Goal: Task Accomplishment & Management: Manage account settings

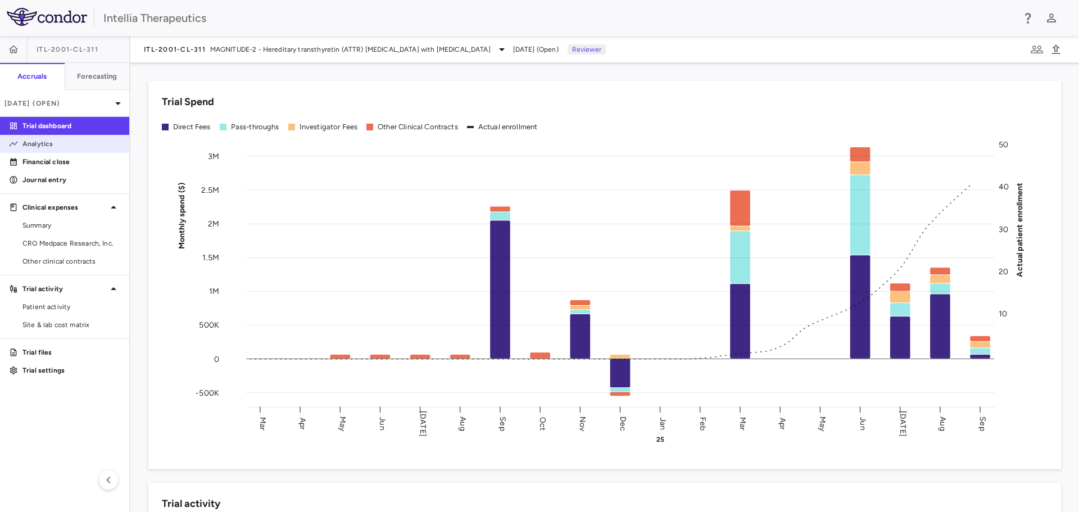
click at [84, 138] on link "Analytics" at bounding box center [64, 143] width 129 height 17
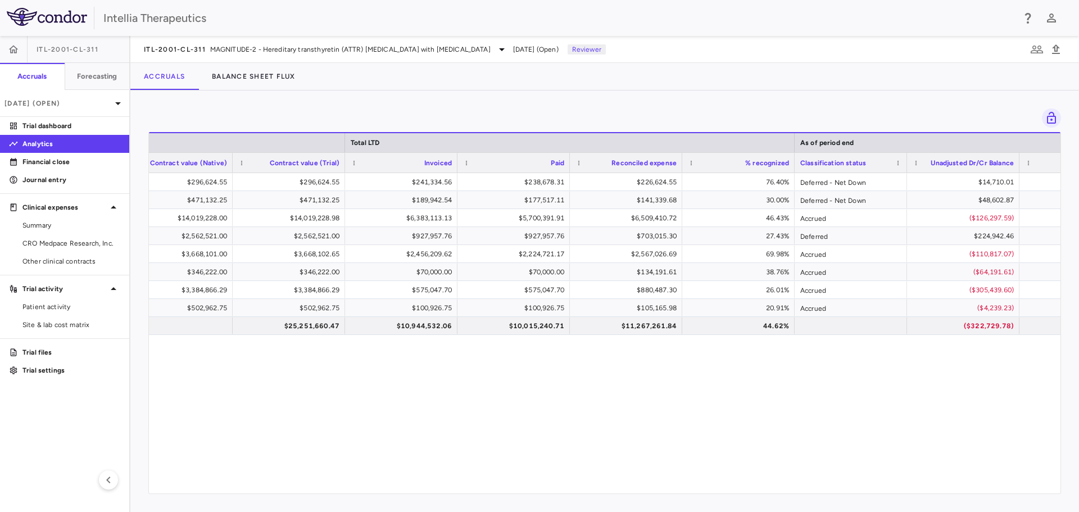
scroll to position [0, 679]
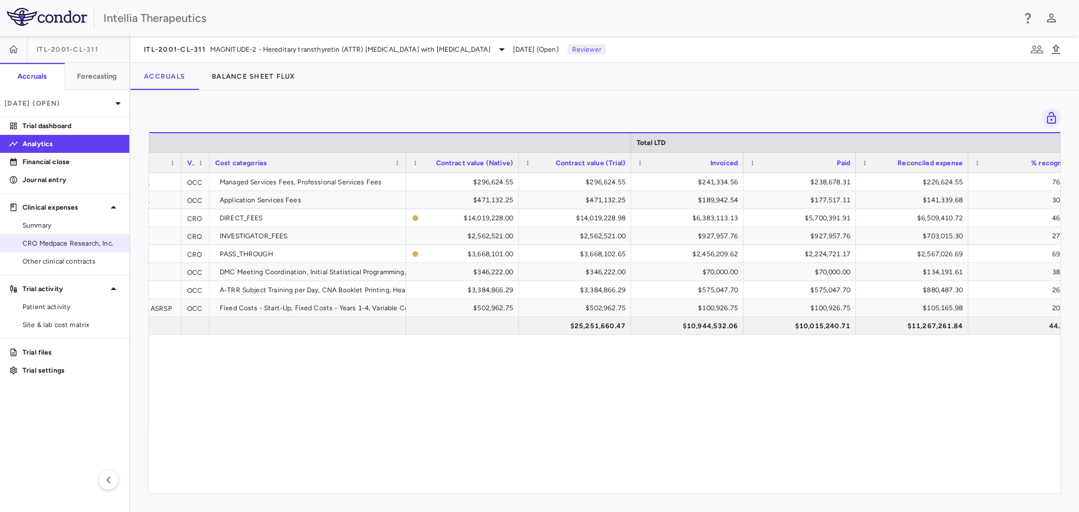
click at [78, 245] on span "CRO Medpace Research, Inc." at bounding box center [71, 243] width 98 height 10
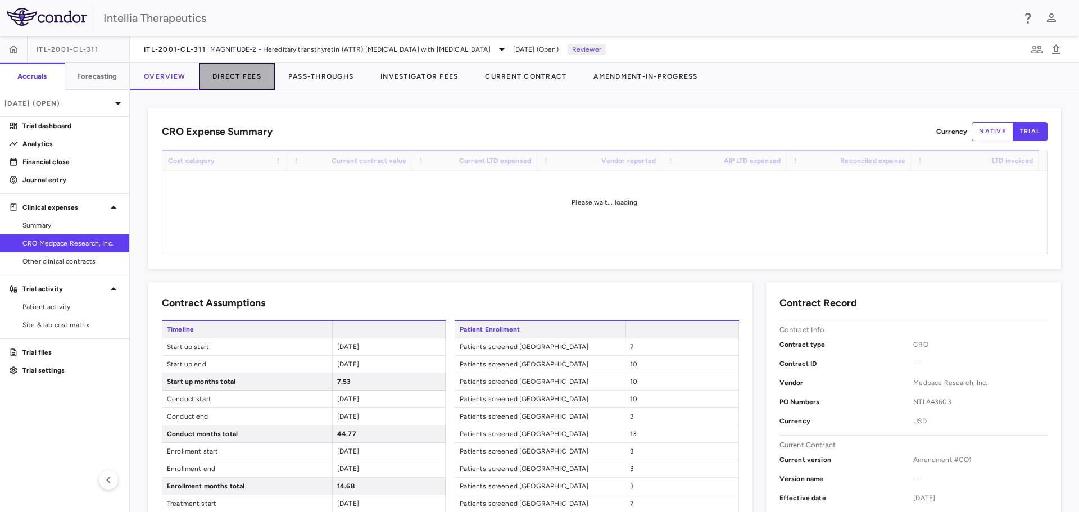
click at [241, 76] on button "Direct Fees" at bounding box center [237, 76] width 76 height 27
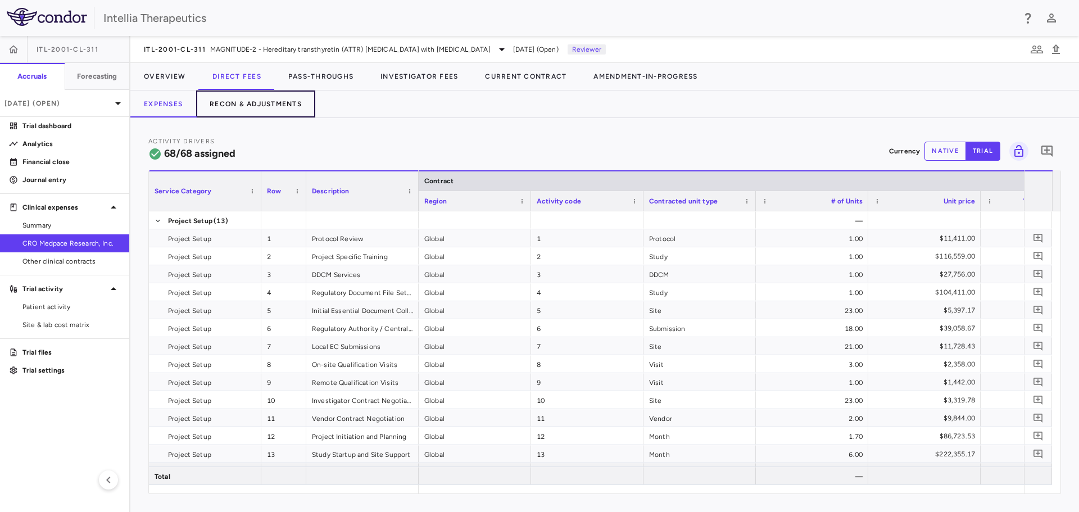
click at [234, 107] on button "Recon & Adjustments" at bounding box center [255, 104] width 119 height 27
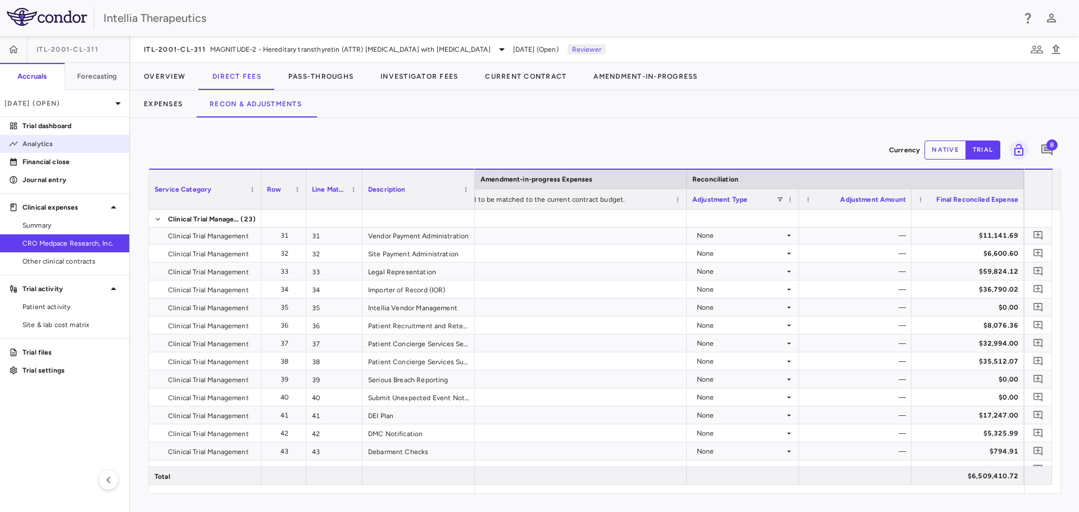
click at [97, 146] on p "Analytics" at bounding box center [71, 144] width 98 height 10
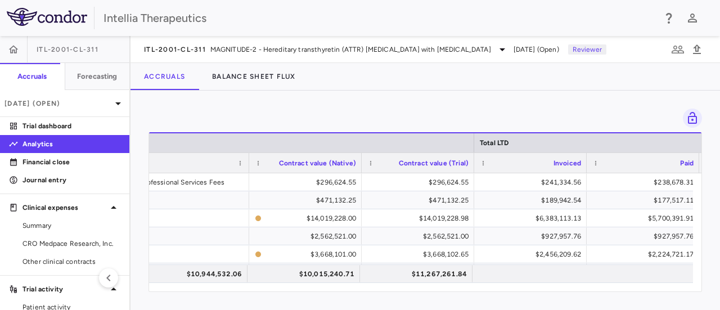
drag, startPoint x: 331, startPoint y: 292, endPoint x: 308, endPoint y: 291, distance: 22.5
click at [308, 292] on div "Drag here to set row groups Drag here to set column labels Total LTD Vendor typ…" at bounding box center [424, 200] width 589 height 219
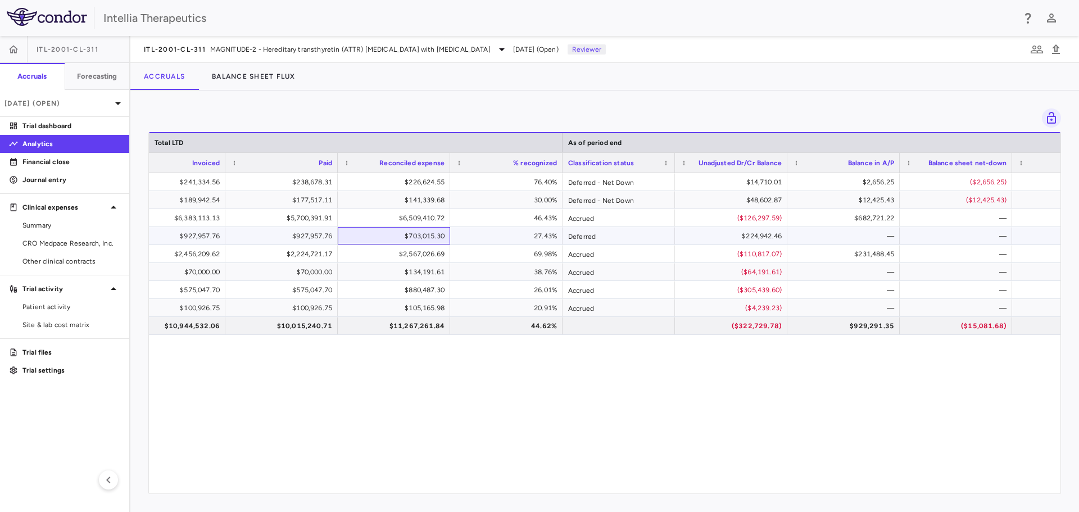
click at [421, 241] on div "$703,015.30" at bounding box center [396, 236] width 97 height 18
click at [76, 247] on span "CRO Medpace Research, Inc." at bounding box center [71, 243] width 98 height 10
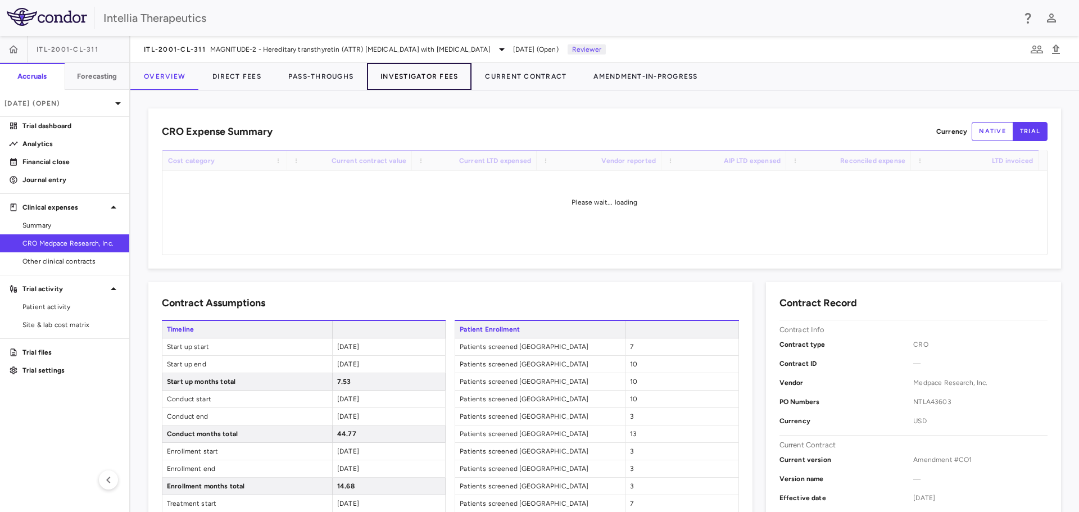
click at [413, 74] on button "Investigator Fees" at bounding box center [419, 76] width 105 height 27
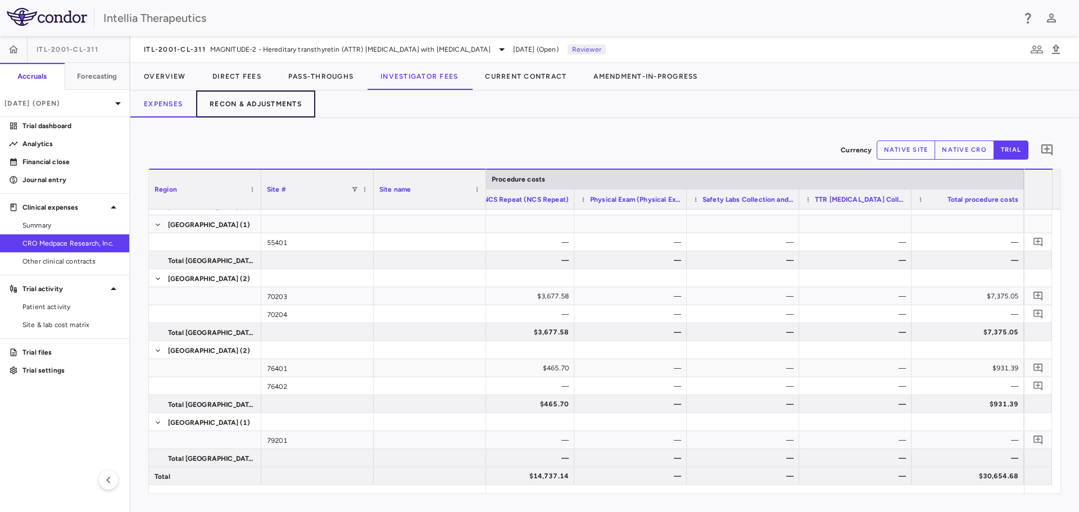
click at [268, 112] on button "Recon & Adjustments" at bounding box center [255, 104] width 119 height 27
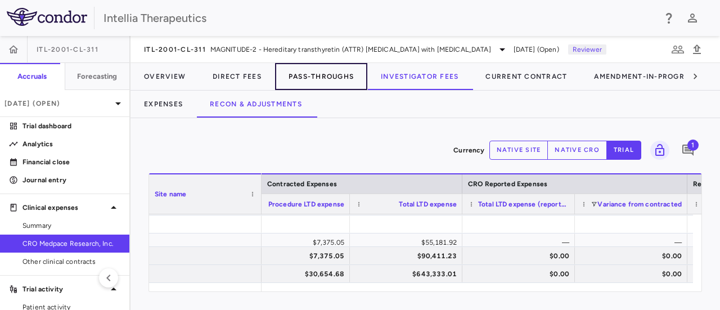
click at [316, 76] on button "Pass-Throughs" at bounding box center [321, 76] width 92 height 27
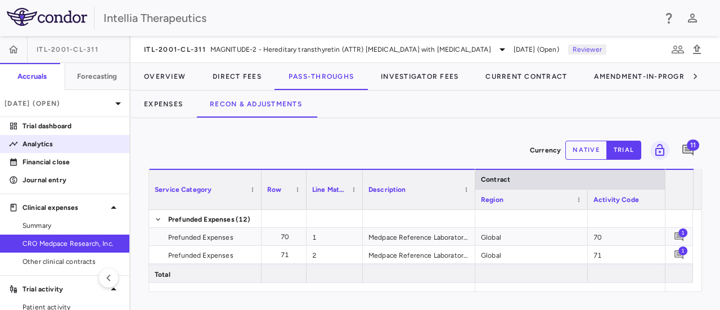
click at [71, 150] on link "Analytics" at bounding box center [64, 143] width 129 height 17
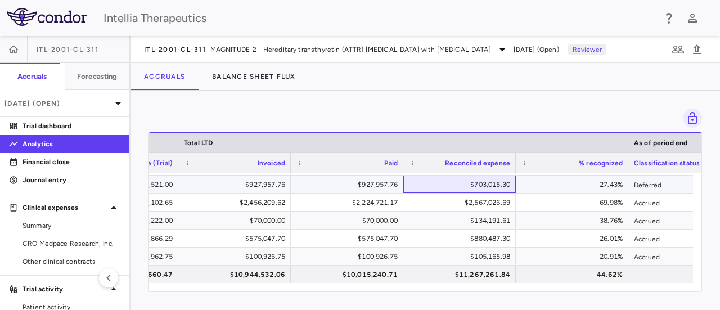
click at [479, 183] on div "$703,015.30" at bounding box center [461, 184] width 97 height 18
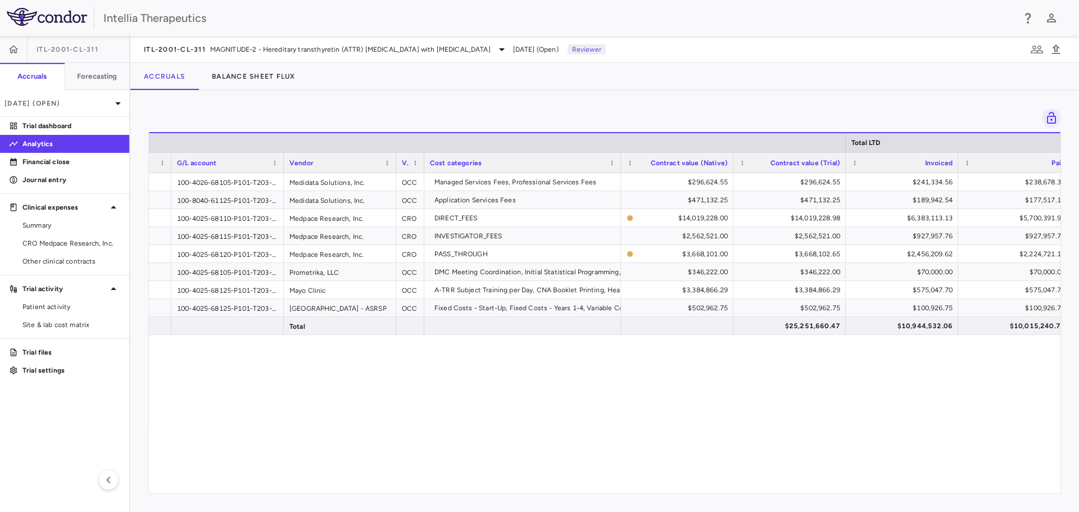
scroll to position [0, 97]
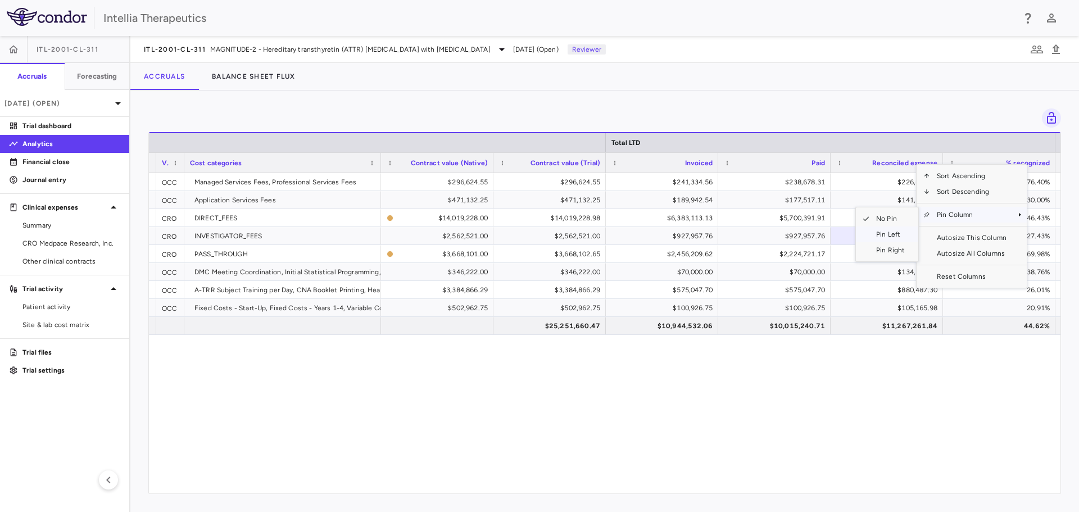
click at [889, 234] on span "Pin Left" at bounding box center [891, 235] width 42 height 16
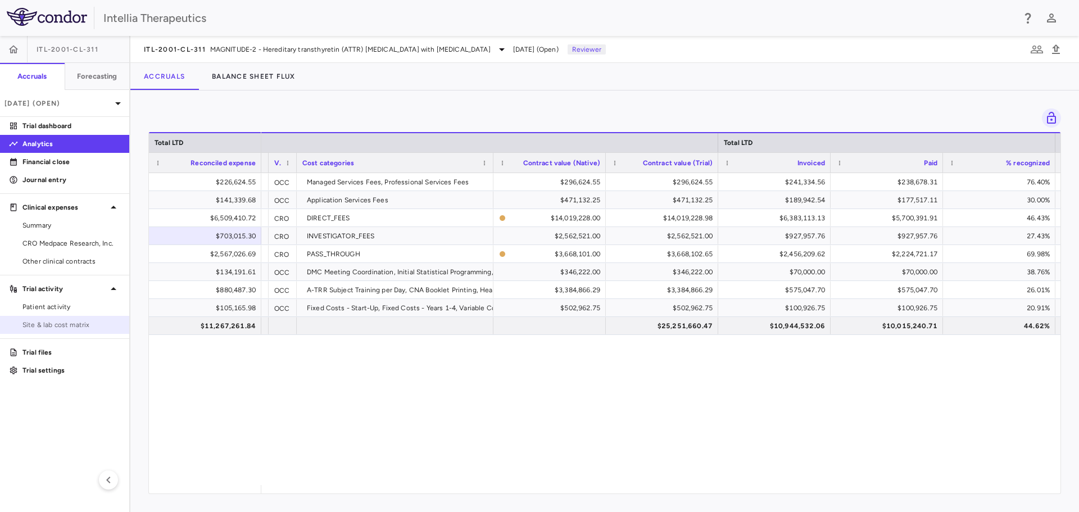
click at [66, 322] on span "Site & lab cost matrix" at bounding box center [71, 325] width 98 height 10
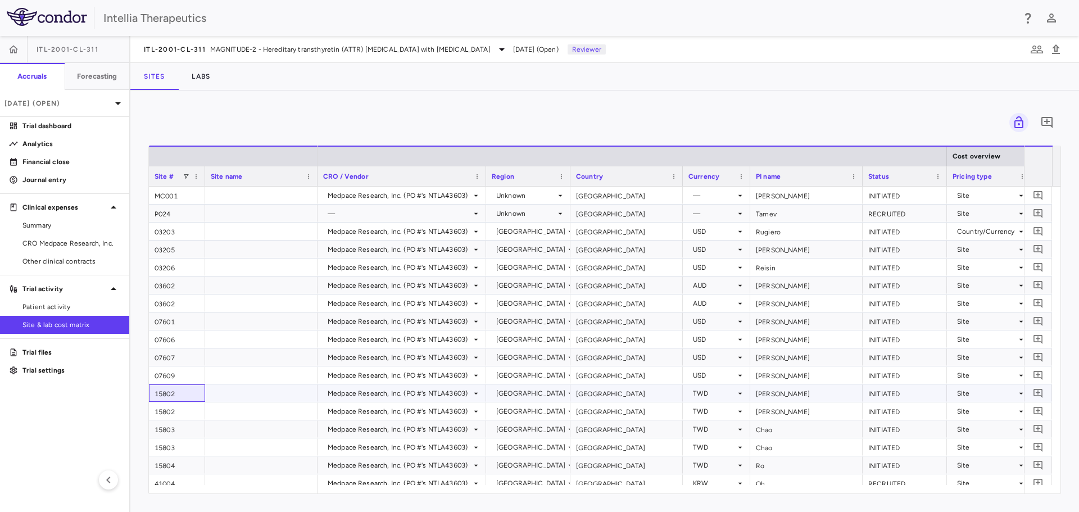
click at [187, 396] on div "15802" at bounding box center [177, 393] width 56 height 17
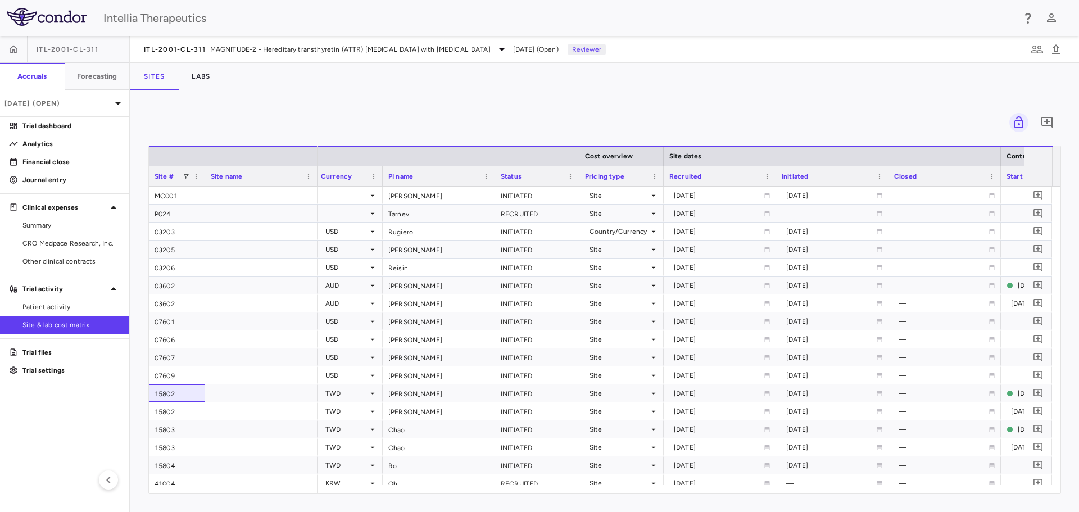
scroll to position [0, 510]
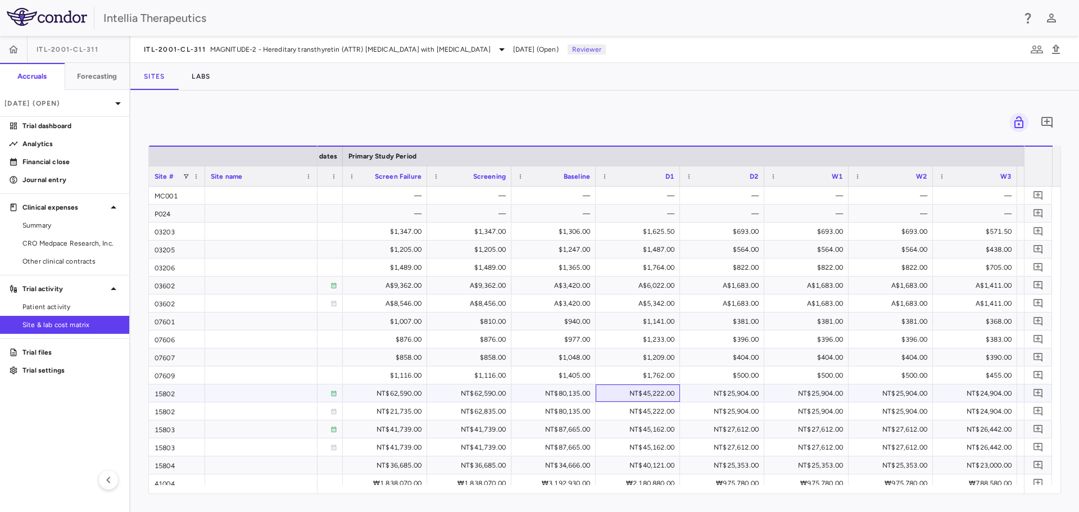
click at [618, 396] on div "NT$45,222.00" at bounding box center [640, 394] width 69 height 18
click at [696, 394] on div "NT$25,904.00" at bounding box center [724, 394] width 69 height 18
click at [788, 393] on div "NT$25,904.00" at bounding box center [809, 394] width 69 height 18
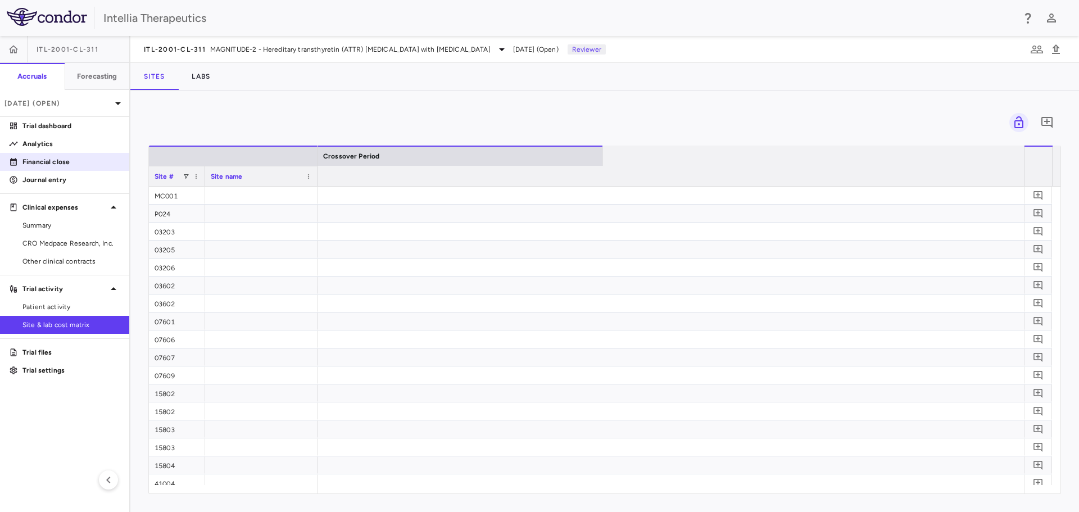
scroll to position [0, 2710]
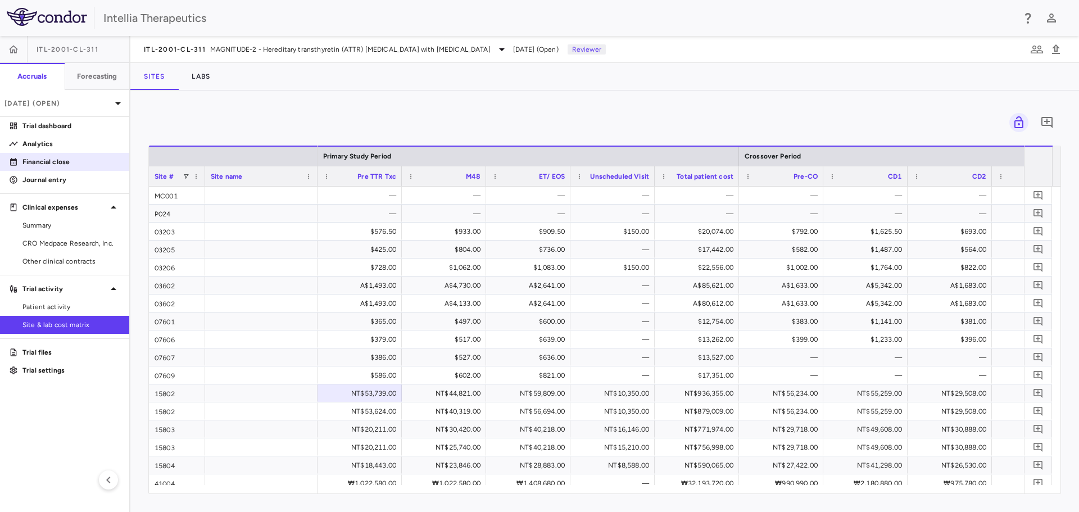
click at [61, 157] on p "Financial close" at bounding box center [71, 162] width 98 height 10
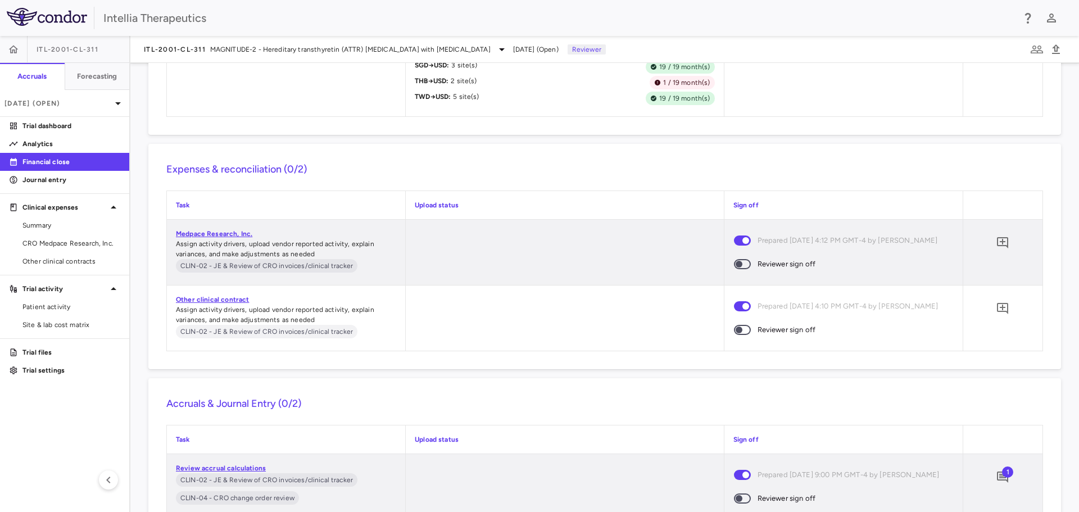
scroll to position [2192, 0]
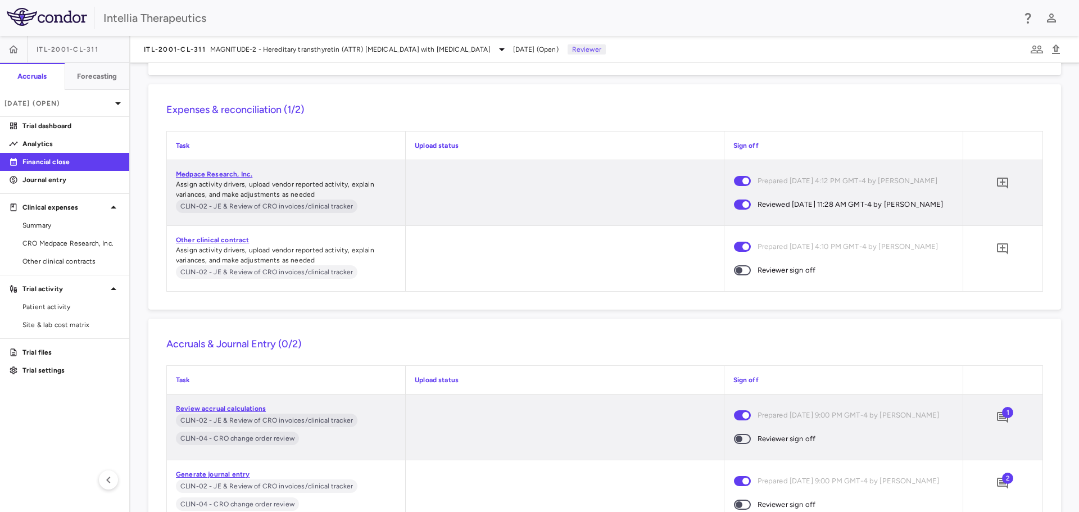
click at [745, 275] on span at bounding box center [742, 270] width 17 height 10
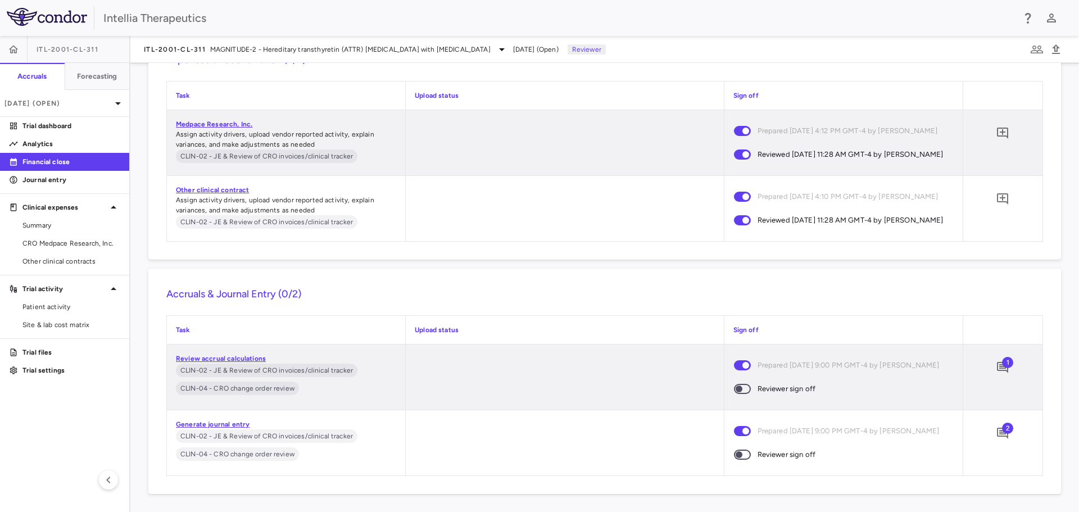
click at [1002, 357] on span "1" at bounding box center [1007, 362] width 11 height 11
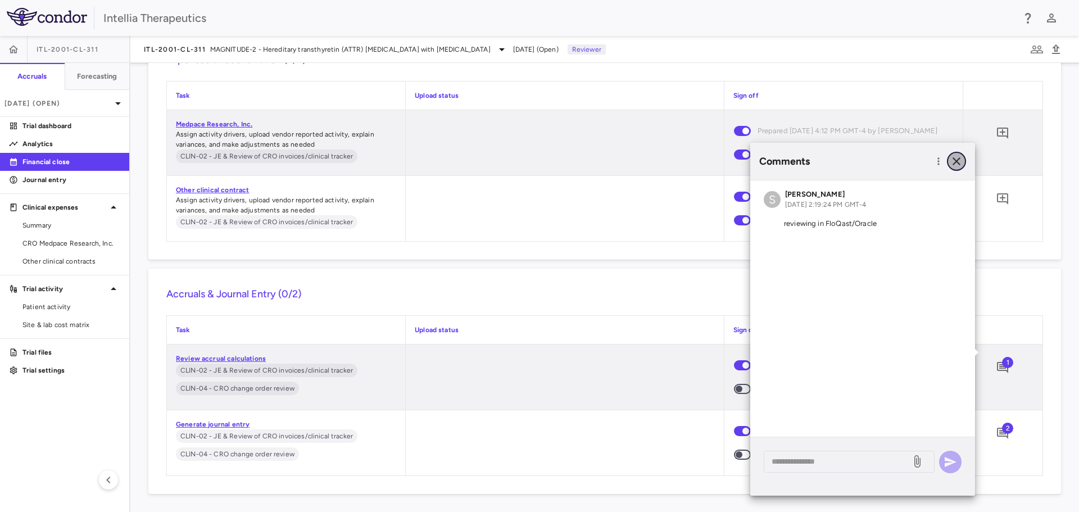
click at [958, 164] on icon "button" at bounding box center [956, 161] width 13 height 13
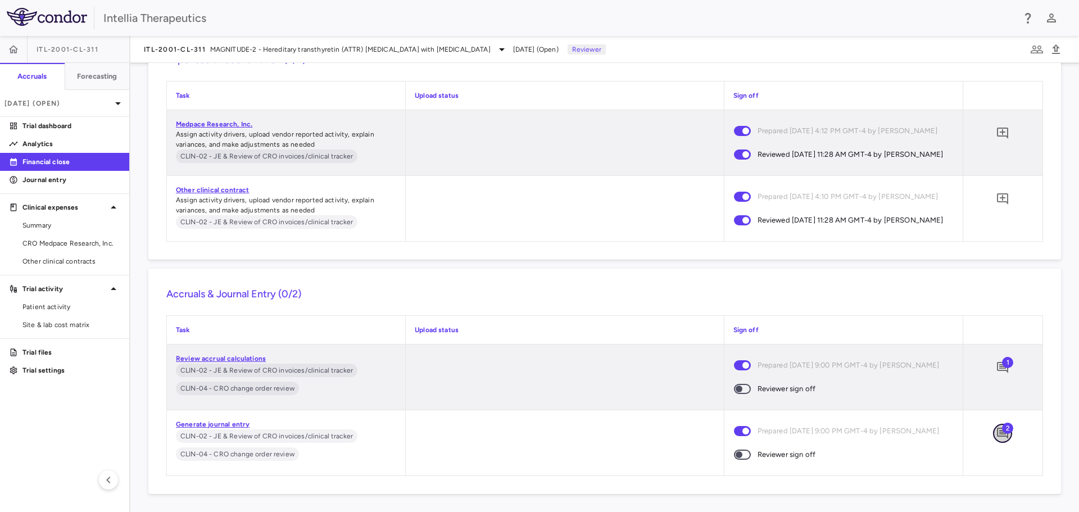
click at [997, 428] on icon "Add comment" at bounding box center [1002, 433] width 11 height 11
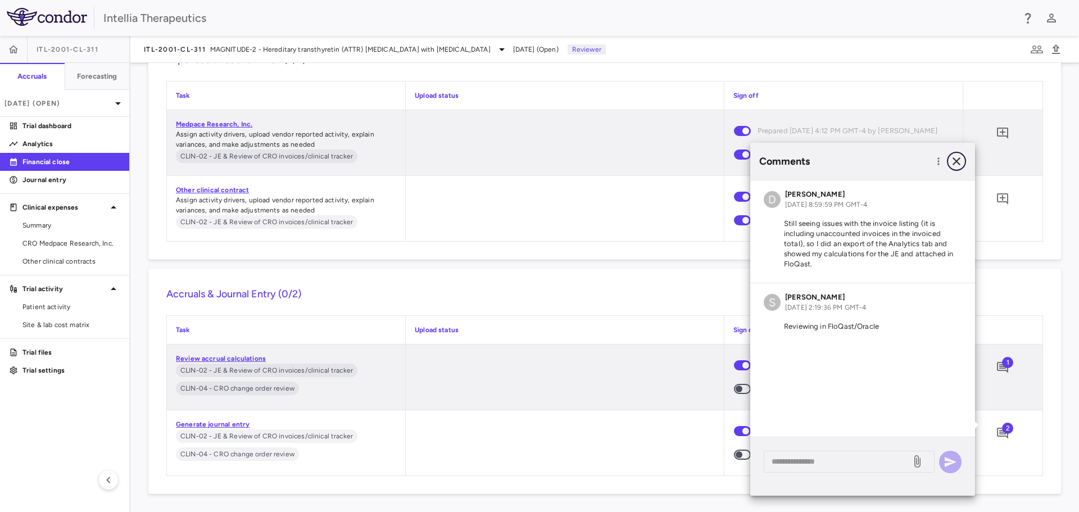
click at [954, 166] on icon "button" at bounding box center [956, 161] width 13 height 13
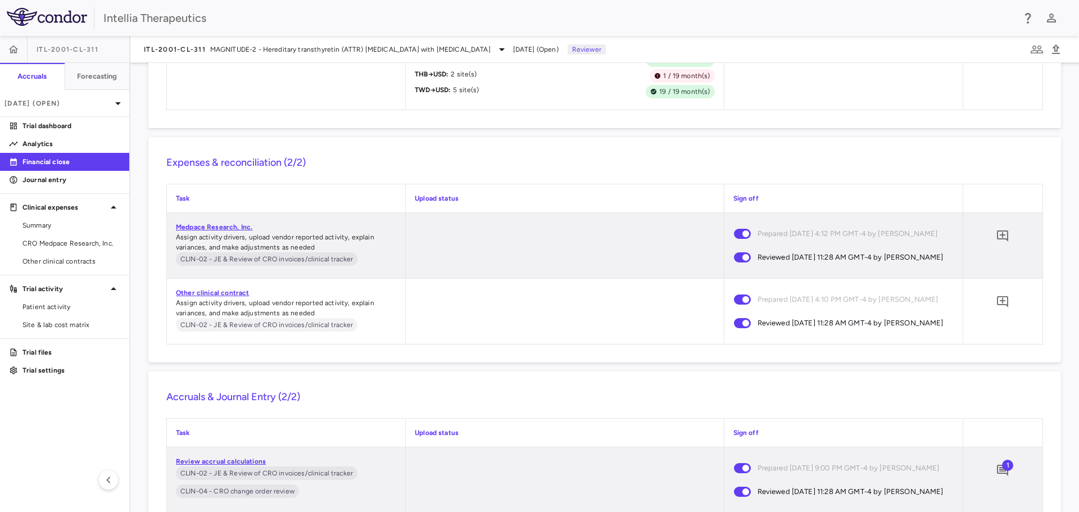
scroll to position [2192, 0]
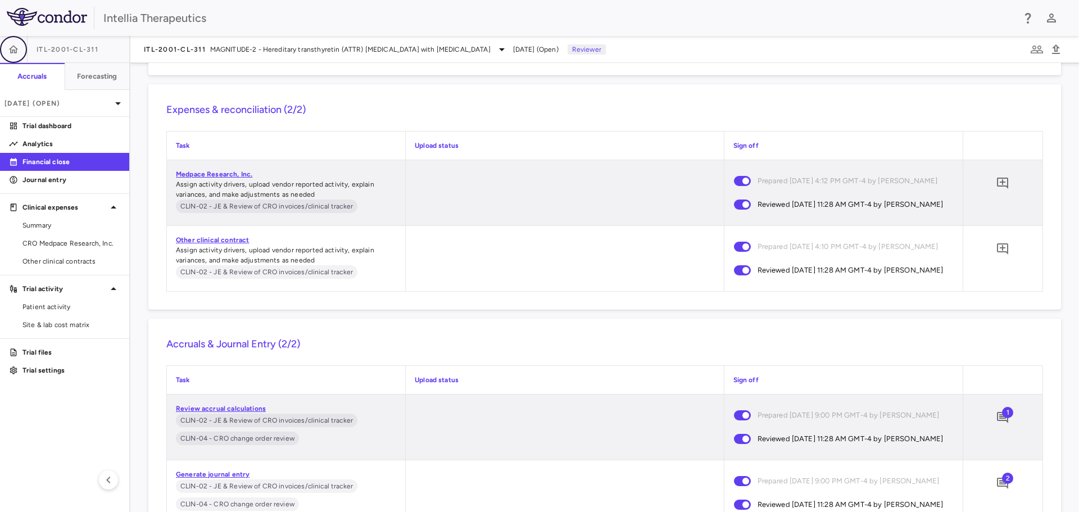
click at [20, 47] on button "button" at bounding box center [13, 49] width 27 height 27
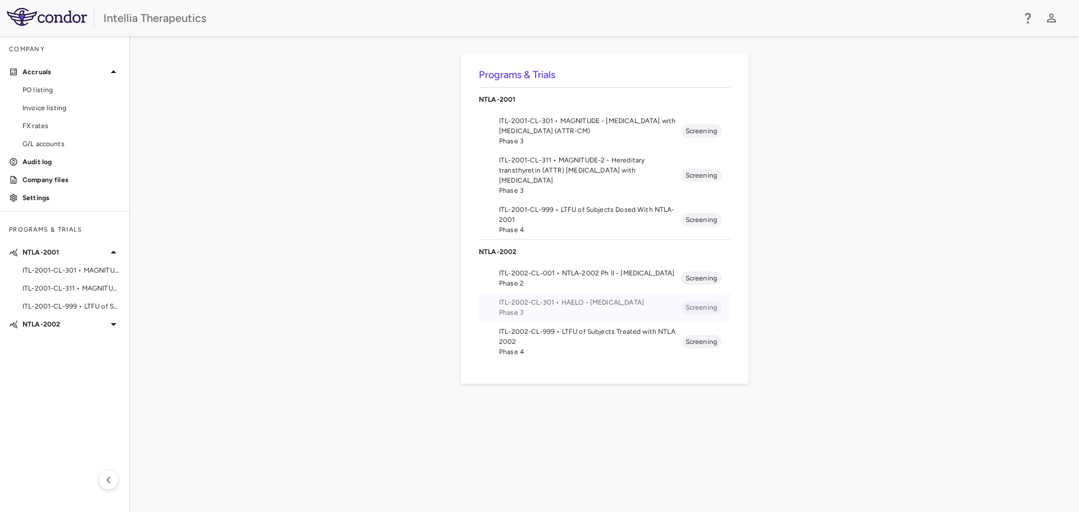
click at [653, 314] on span "Phase 3" at bounding box center [590, 313] width 182 height 10
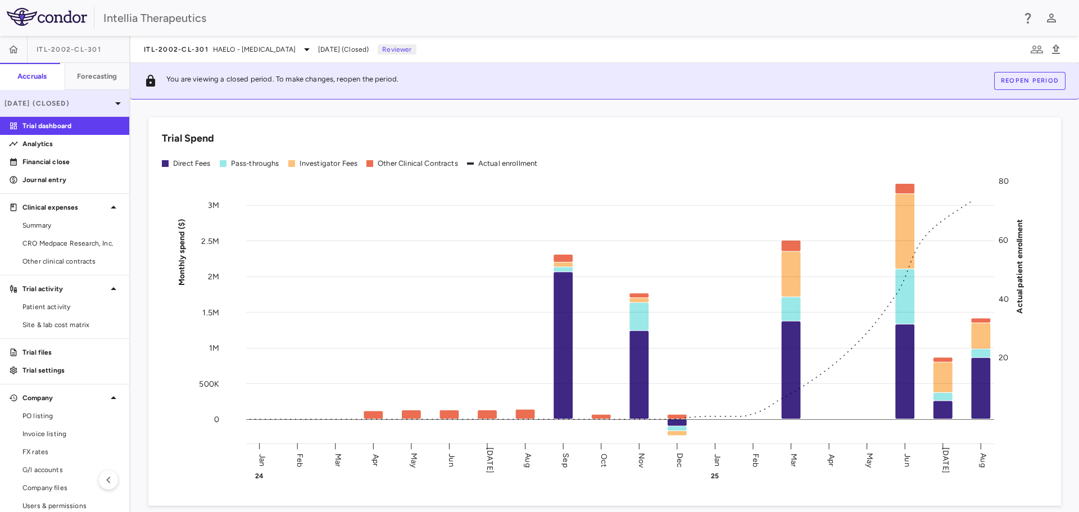
click at [55, 104] on p "[DATE] (Closed)" at bounding box center [57, 103] width 107 height 10
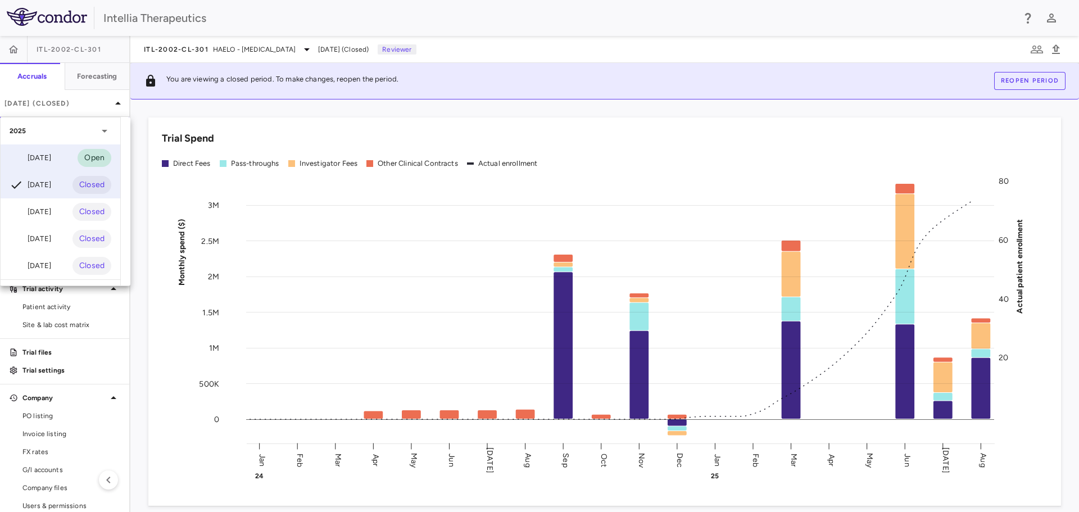
click at [51, 155] on div "[DATE]" at bounding box center [31, 157] width 42 height 13
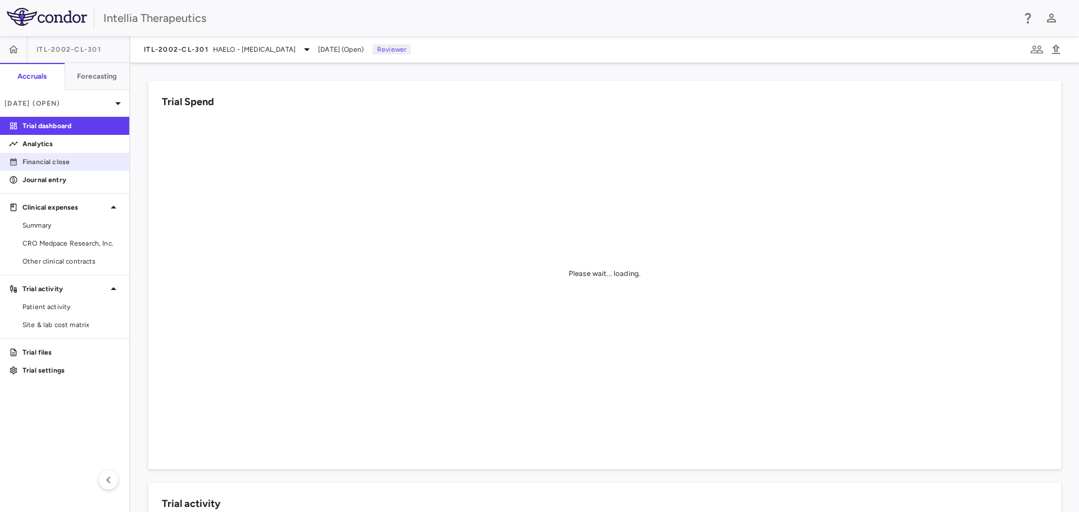
click at [25, 164] on p "Financial close" at bounding box center [71, 162] width 98 height 10
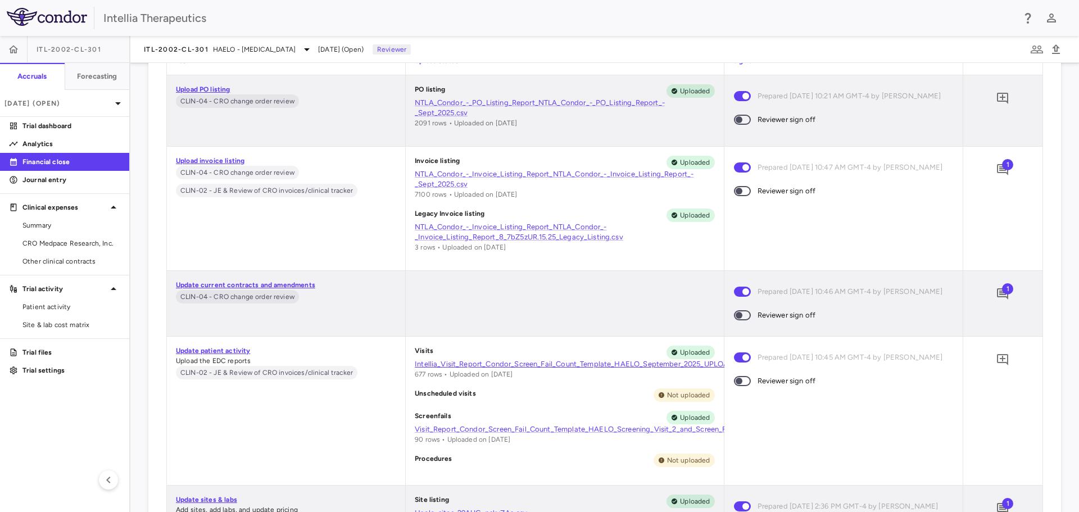
scroll to position [4891, 0]
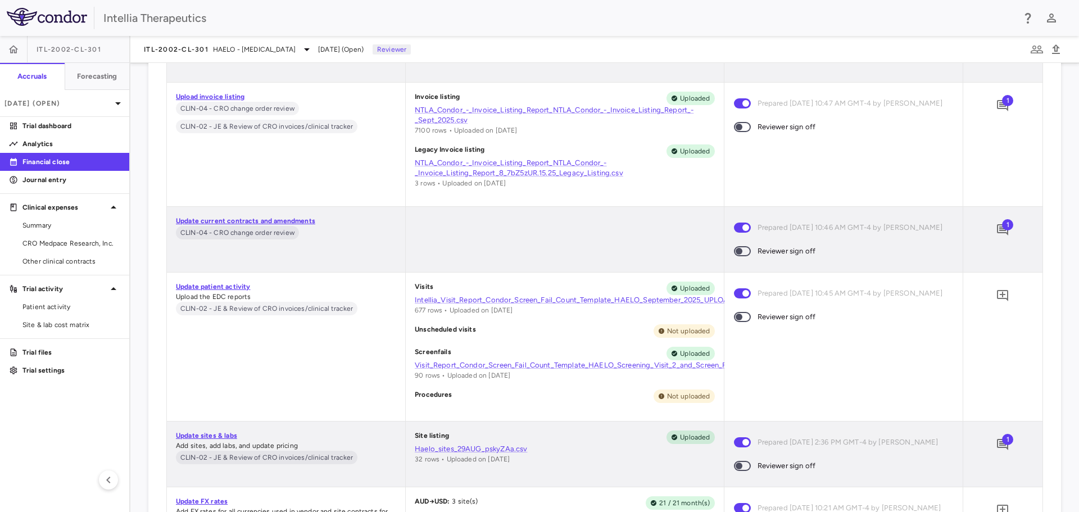
click at [1002, 103] on span "1" at bounding box center [1007, 100] width 11 height 11
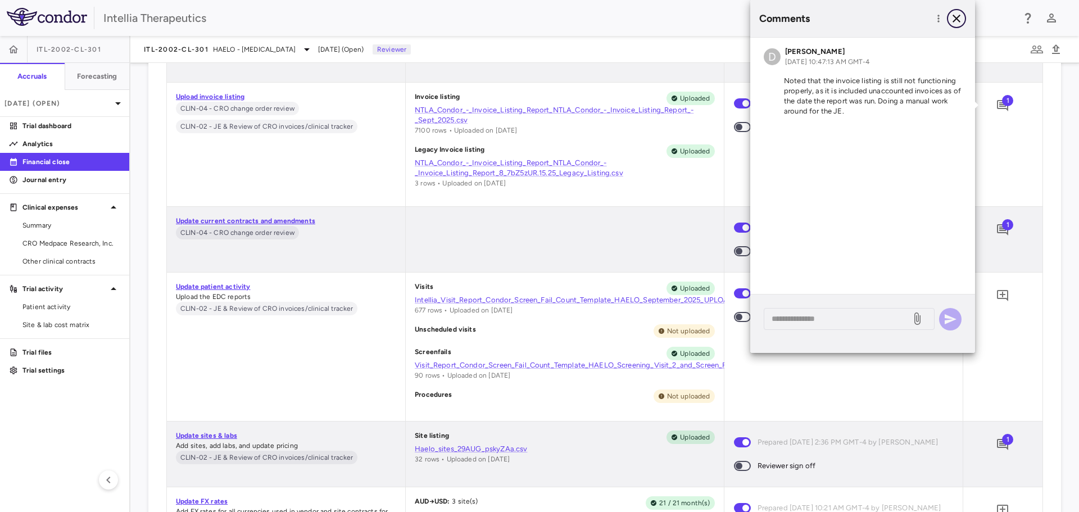
click at [959, 19] on icon "button" at bounding box center [956, 18] width 13 height 13
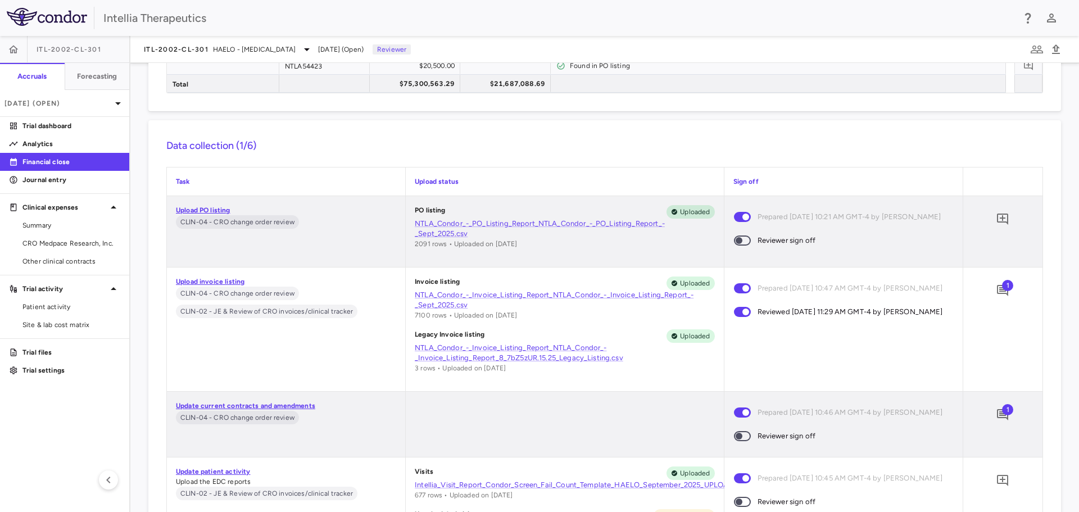
scroll to position [4835, 0]
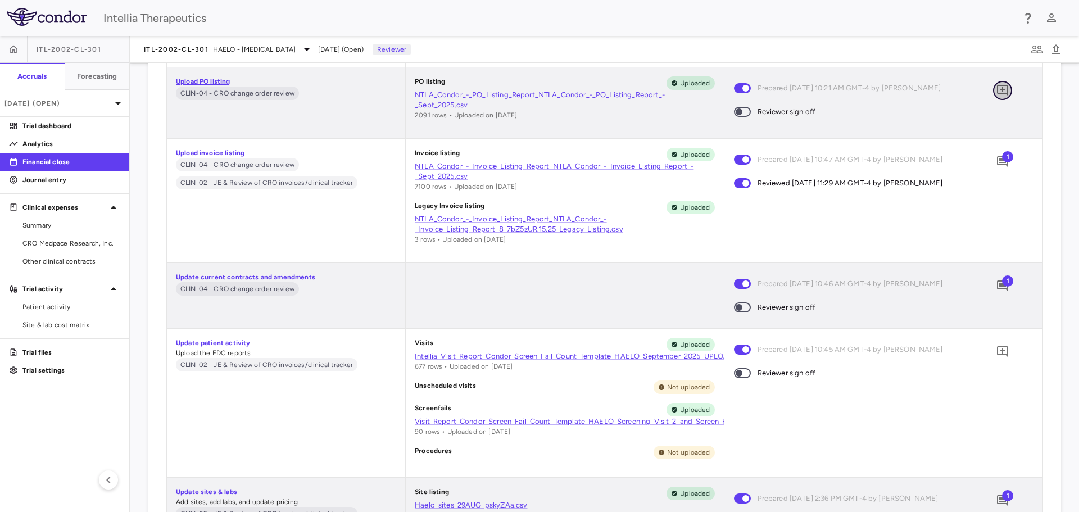
drag, startPoint x: 985, startPoint y: 91, endPoint x: 978, endPoint y: 92, distance: 8.0
click at [973, 97] on div "0" at bounding box center [1003, 90] width 61 height 28
click at [996, 91] on icon "Add comment" at bounding box center [1002, 90] width 13 height 13
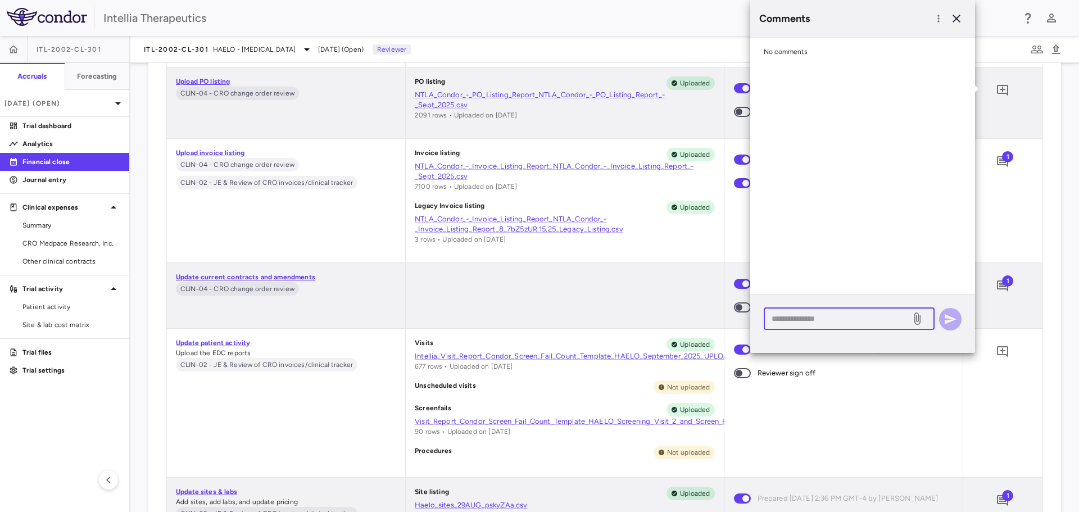
click at [785, 317] on textarea at bounding box center [838, 319] width 132 height 12
type textarea "*"
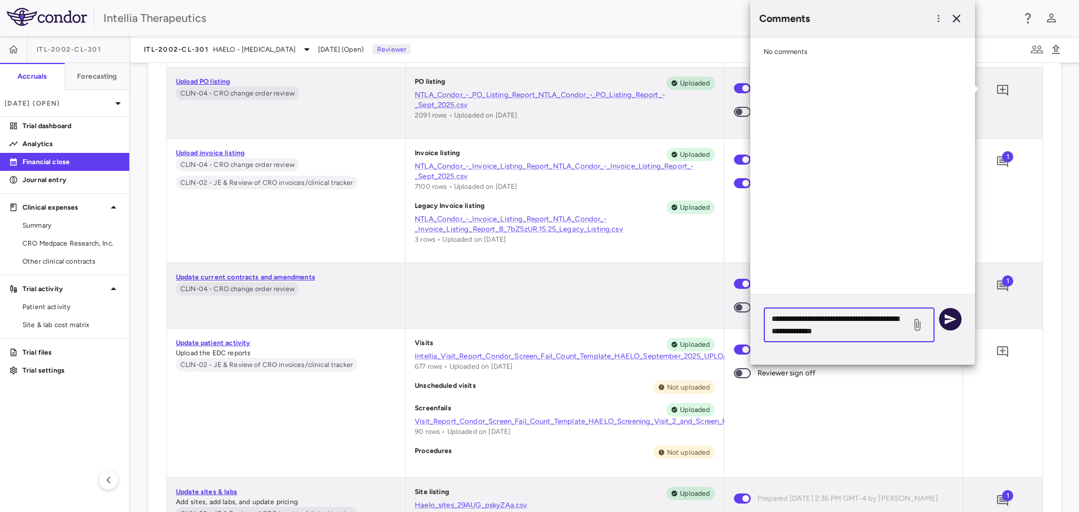
type textarea "**********"
click at [955, 311] on button "button" at bounding box center [950, 319] width 22 height 22
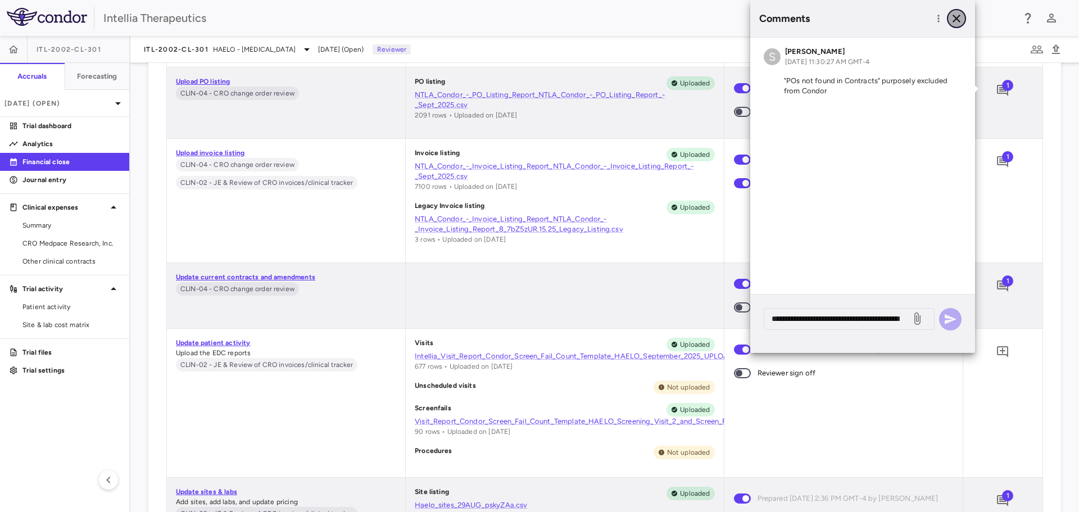
click at [962, 17] on icon "button" at bounding box center [956, 18] width 13 height 13
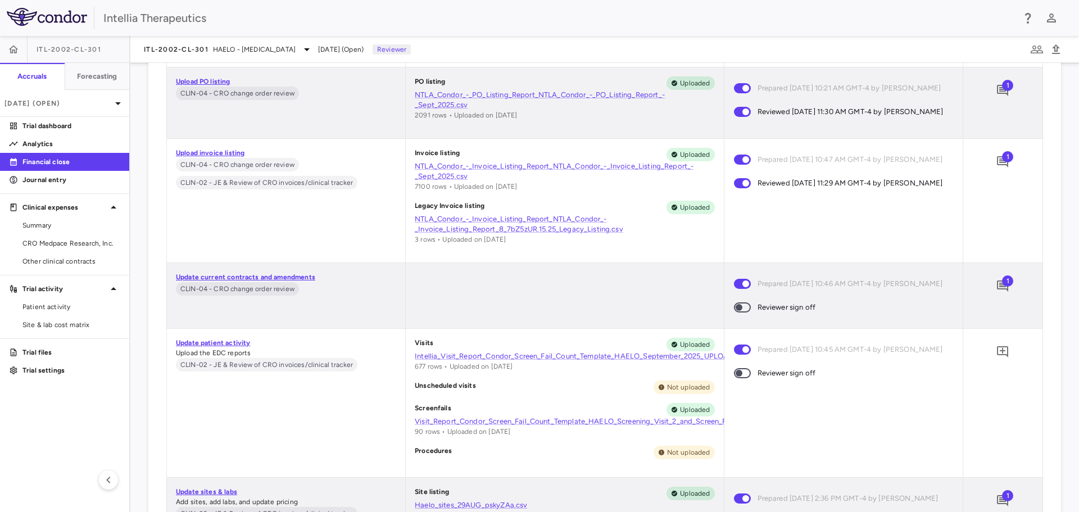
click at [1002, 281] on span "1" at bounding box center [1007, 280] width 11 height 11
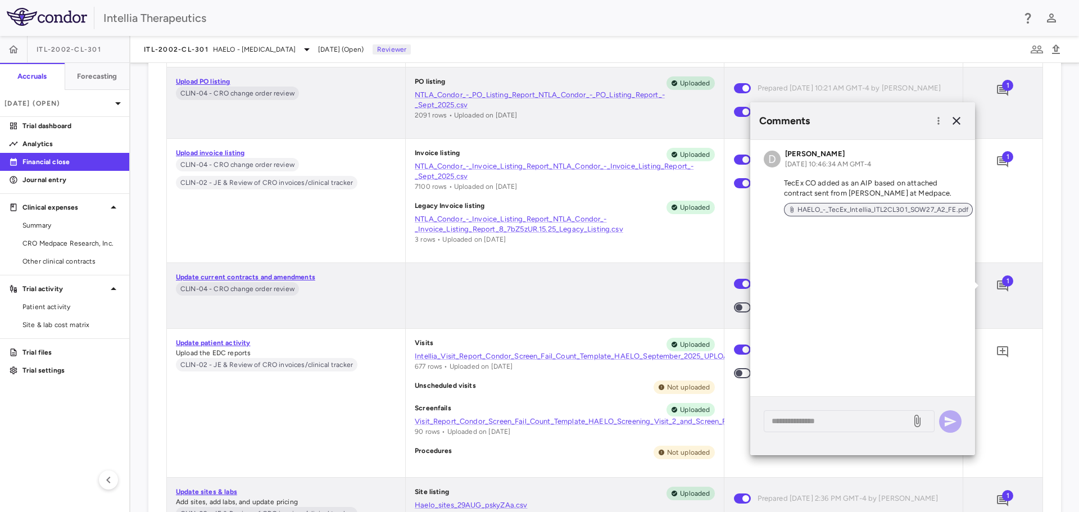
click at [881, 207] on span "HAELO_-_TecEx_Intellia_ITL2CL301_SOW27_A2_FE.pdf" at bounding box center [883, 210] width 180 height 10
click at [629, 297] on div at bounding box center [565, 295] width 318 height 65
click at [954, 123] on icon "button" at bounding box center [957, 121] width 8 height 8
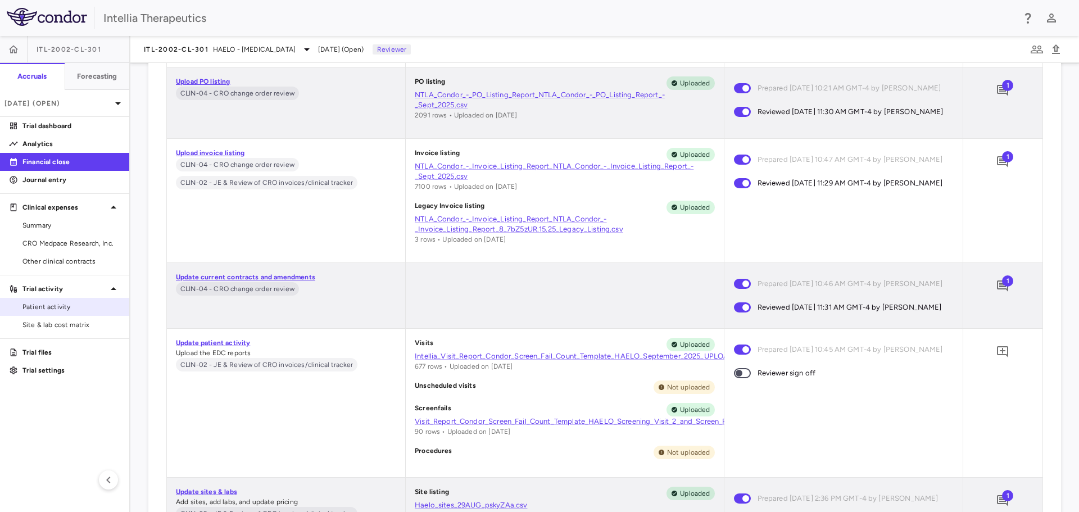
click at [80, 302] on span "Patient activity" at bounding box center [71, 307] width 98 height 10
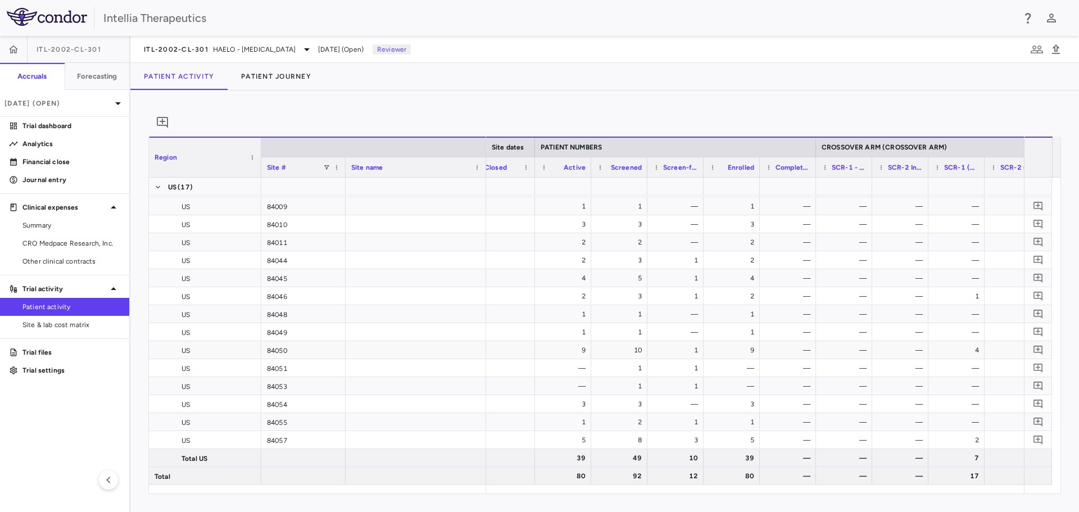
scroll to position [0, 359]
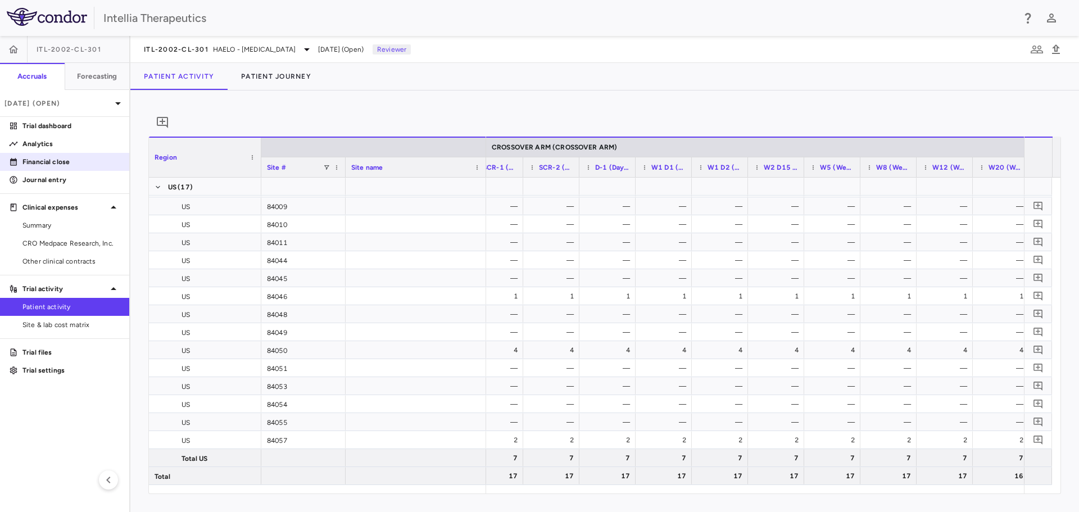
click at [59, 164] on p "Financial close" at bounding box center [71, 162] width 98 height 10
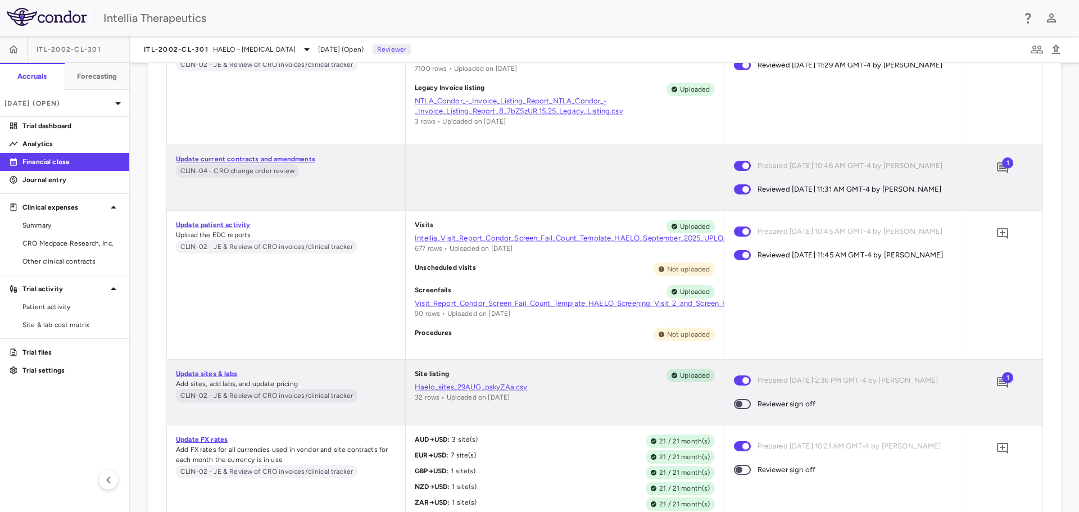
scroll to position [5025, 0]
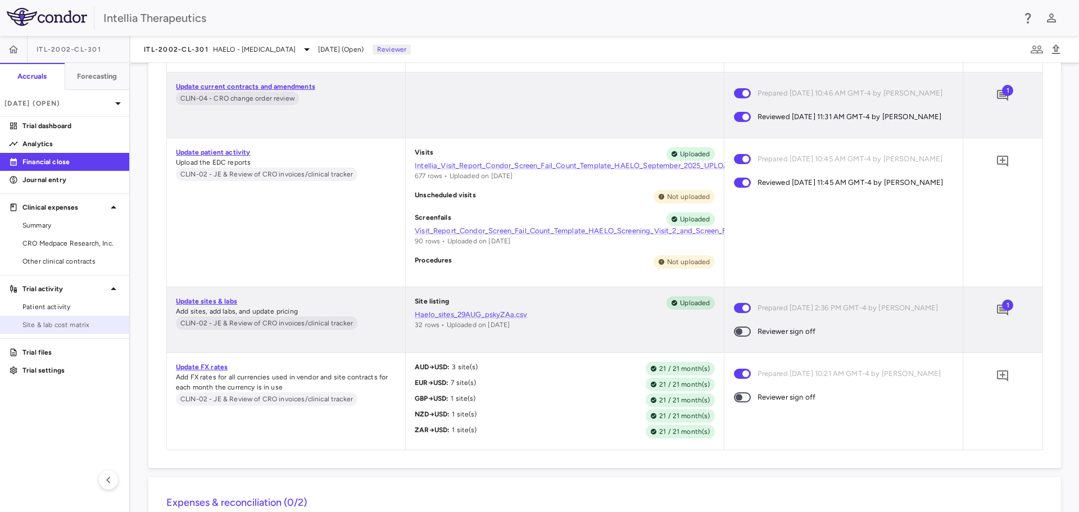
click at [67, 324] on span "Site & lab cost matrix" at bounding box center [71, 325] width 98 height 10
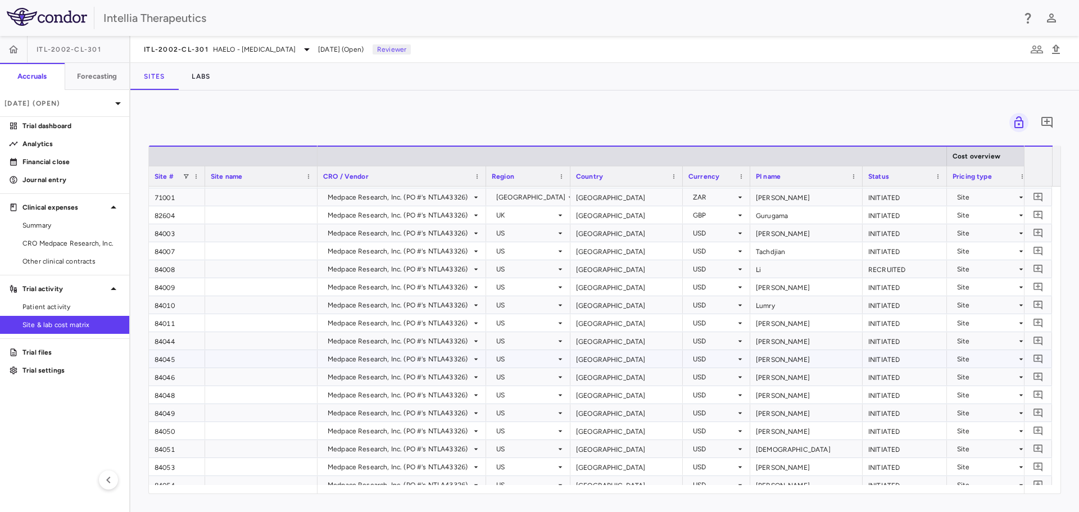
scroll to position [277, 0]
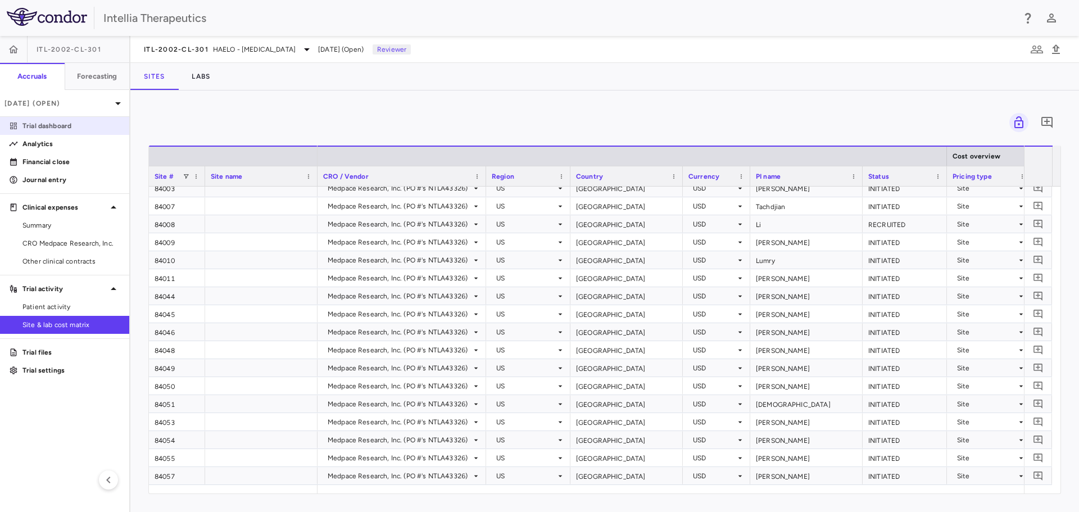
click at [76, 119] on link "Trial dashboard" at bounding box center [64, 125] width 129 height 17
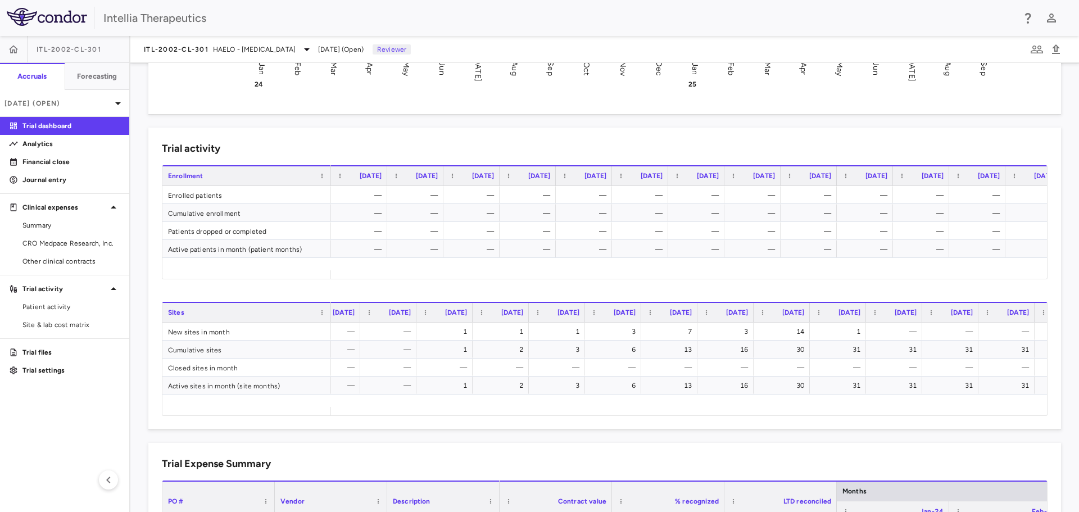
scroll to position [0, 529]
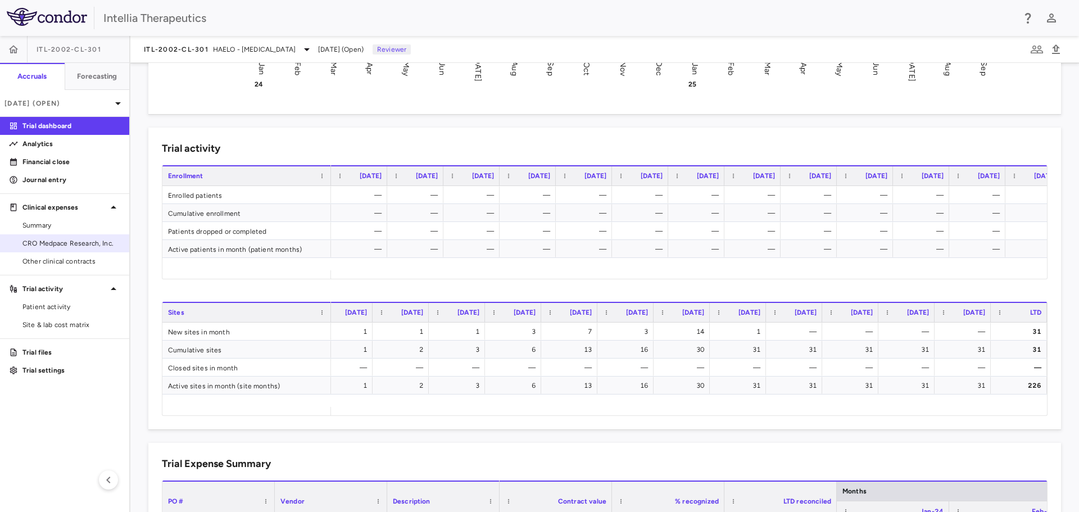
click at [67, 242] on span "CRO Medpace Research, Inc." at bounding box center [71, 243] width 98 height 10
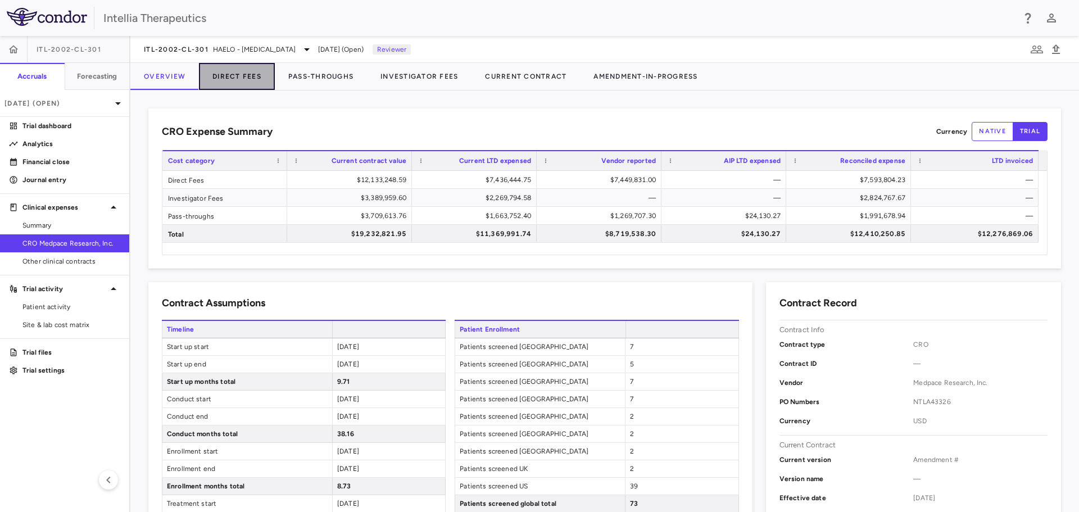
click at [228, 74] on button "Direct Fees" at bounding box center [237, 76] width 76 height 27
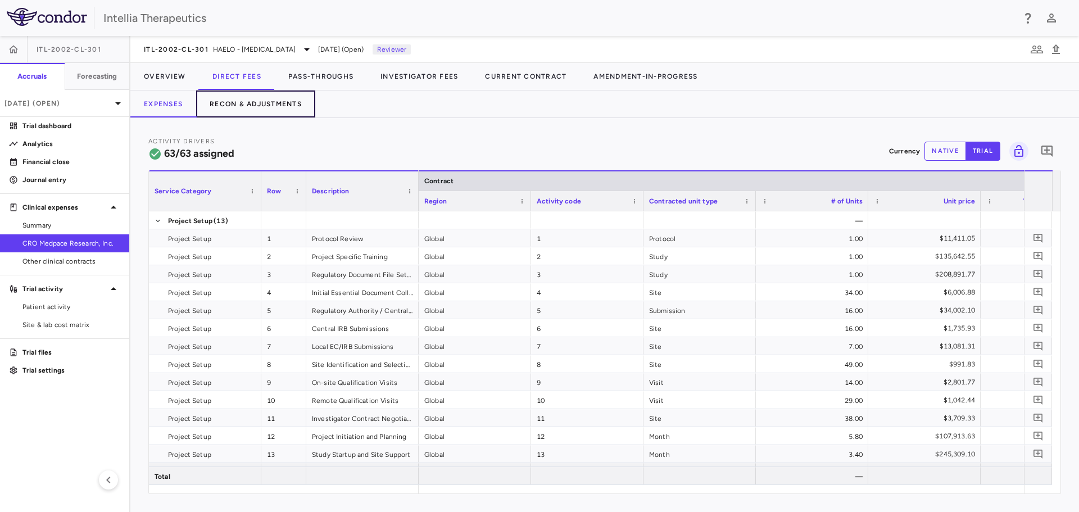
click at [240, 105] on button "Recon & Adjustments" at bounding box center [255, 104] width 119 height 27
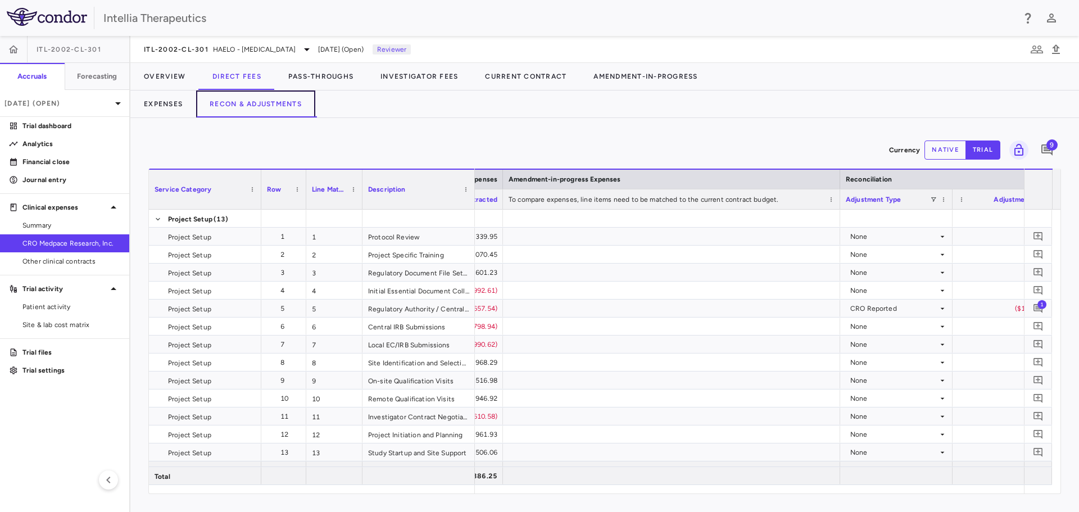
scroll to position [0, 1997]
